Goal: Find specific page/section: Find specific page/section

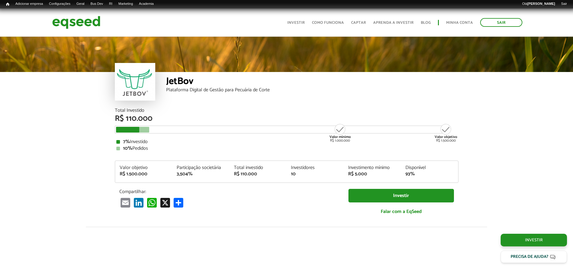
scroll to position [695, 0]
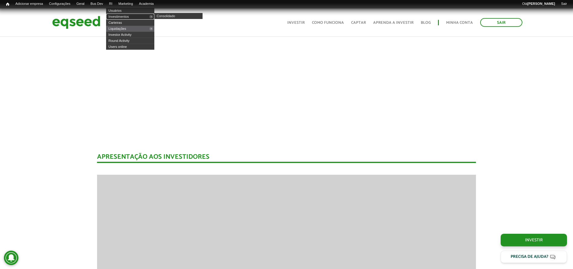
click at [123, 14] on link "Investimentos" at bounding box center [130, 17] width 48 height 6
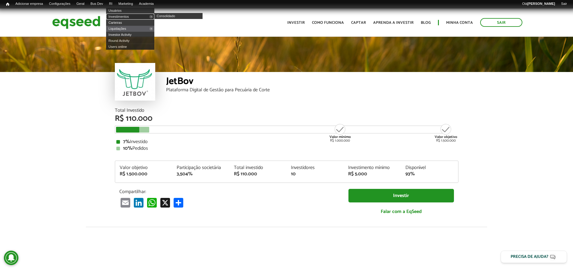
click at [124, 16] on link "Investimentos" at bounding box center [130, 17] width 48 height 6
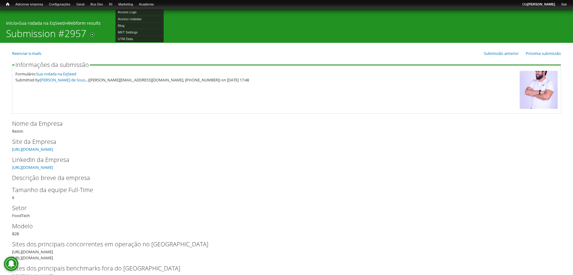
click at [123, 8] on li "Marketing Access Logs Acesso rodadas Blog MKT Settings UTM Data" at bounding box center [126, 5] width 21 height 7
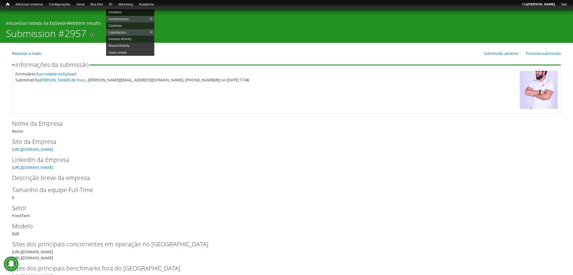
click at [120, 10] on link "Usuários" at bounding box center [130, 12] width 48 height 7
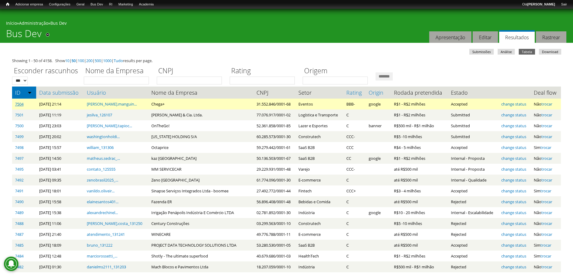
click at [15, 103] on link "7504" at bounding box center [19, 103] width 8 height 5
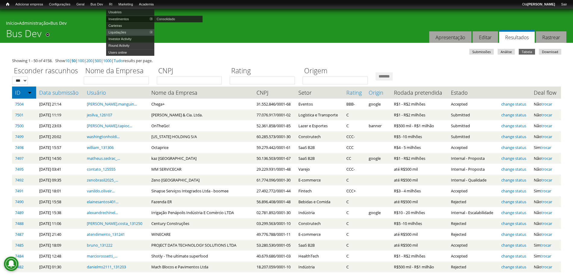
click at [120, 18] on link "Investimentos" at bounding box center [130, 19] width 48 height 7
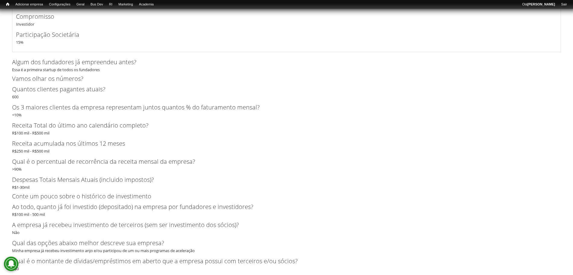
scroll to position [1461, 0]
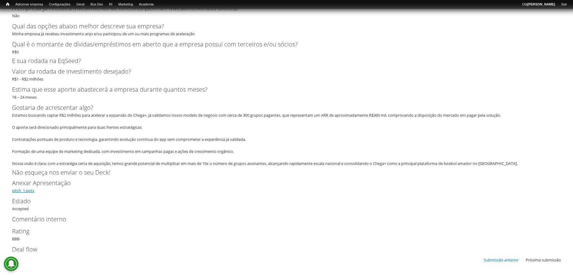
click at [24, 190] on link "pitch_1.pptx" at bounding box center [23, 190] width 22 height 5
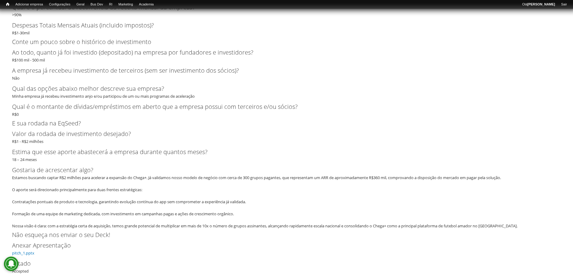
scroll to position [1403, 0]
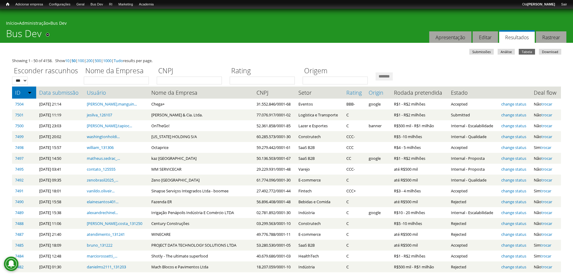
drag, startPoint x: 364, startPoint y: 69, endPoint x: 335, endPoint y: 63, distance: 29.6
click at [314, 53] on ul "Submissões Análise Tabela (aba ativa) Download" at bounding box center [288, 52] width 551 height 7
drag, startPoint x: 14, startPoint y: 70, endPoint x: 373, endPoint y: 67, distance: 358.1
click at [373, 67] on div "Esconder rascunhos *** *** Nome da Empresa CNPJ Rating Origem *******" at bounding box center [286, 74] width 549 height 21
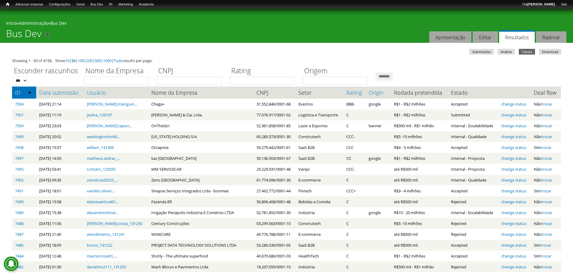
click at [367, 59] on div "Showing 1 - 50 of 4158. Show 10 | 50 | 100 | 200 | 500 | 1000 | Tudo results pe…" at bounding box center [286, 61] width 549 height 6
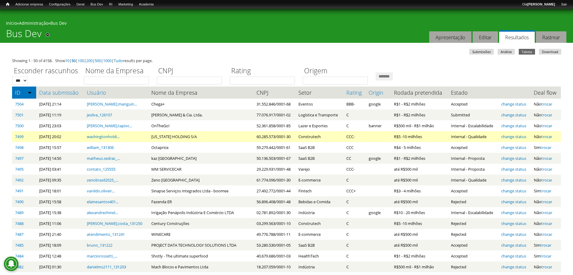
drag, startPoint x: 138, startPoint y: 135, endPoint x: 199, endPoint y: 140, distance: 60.8
click at [199, 140] on td "[US_STATE] HOLDING S/A" at bounding box center [200, 136] width 105 height 11
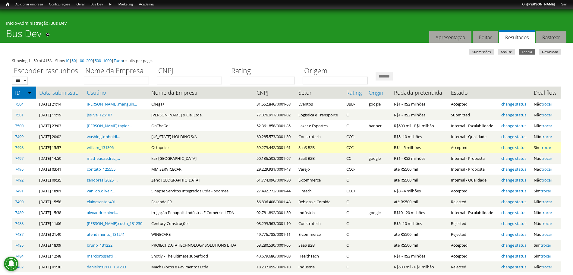
click at [153, 149] on td "Octaprice" at bounding box center [200, 147] width 105 height 11
drag, startPoint x: 138, startPoint y: 147, endPoint x: 157, endPoint y: 151, distance: 19.1
click at [157, 151] on td "Octaprice" at bounding box center [200, 147] width 105 height 11
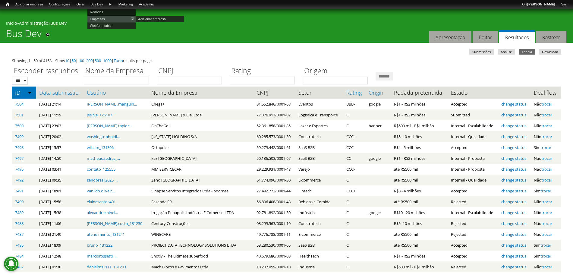
click at [106, 10] on link "Rodadas" at bounding box center [111, 12] width 48 height 7
